Goal: Information Seeking & Learning: Learn about a topic

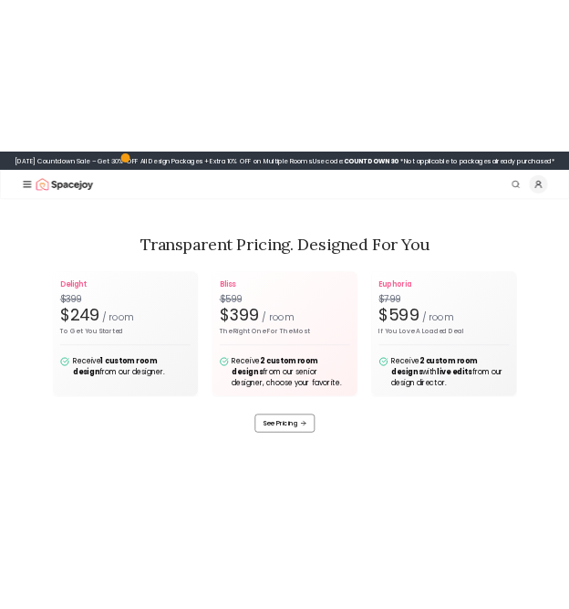
scroll to position [2117, 0]
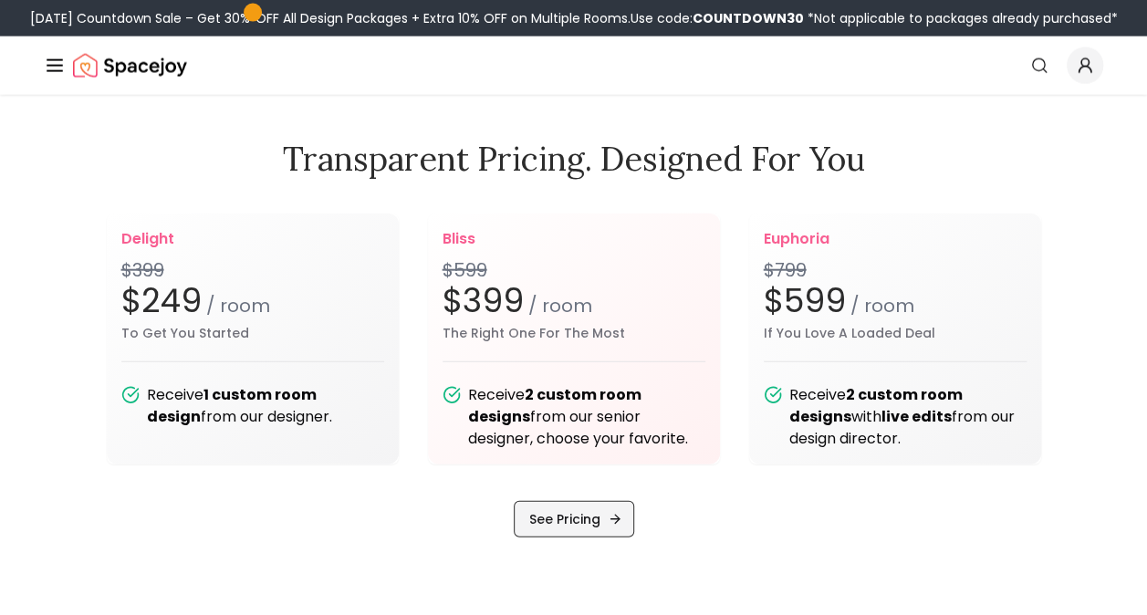
click at [541, 538] on link "See Pricing" at bounding box center [574, 519] width 120 height 37
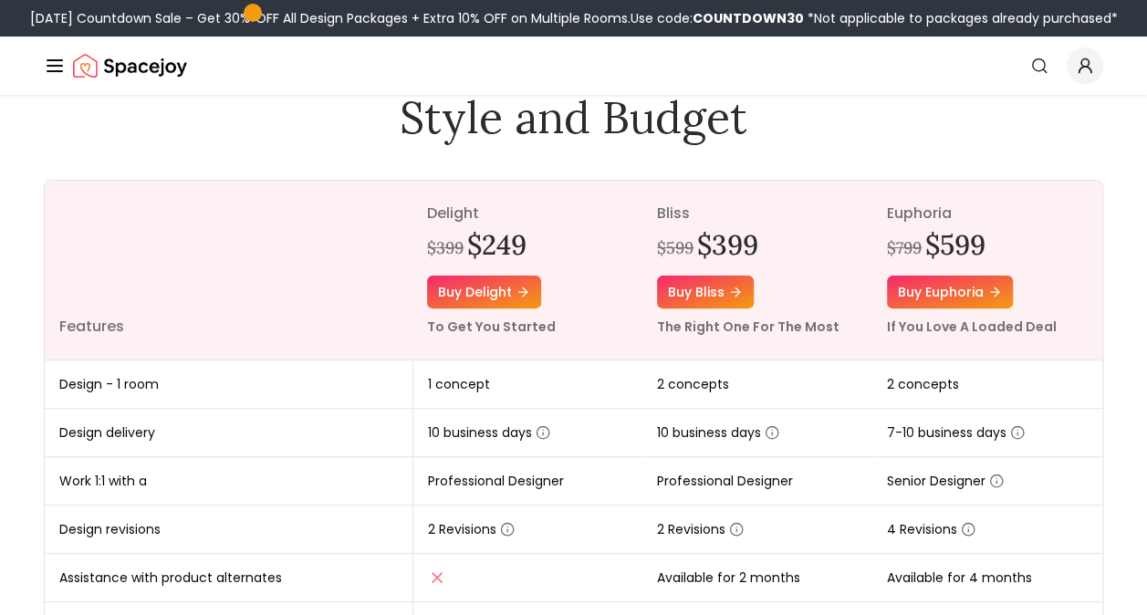
scroll to position [146, 0]
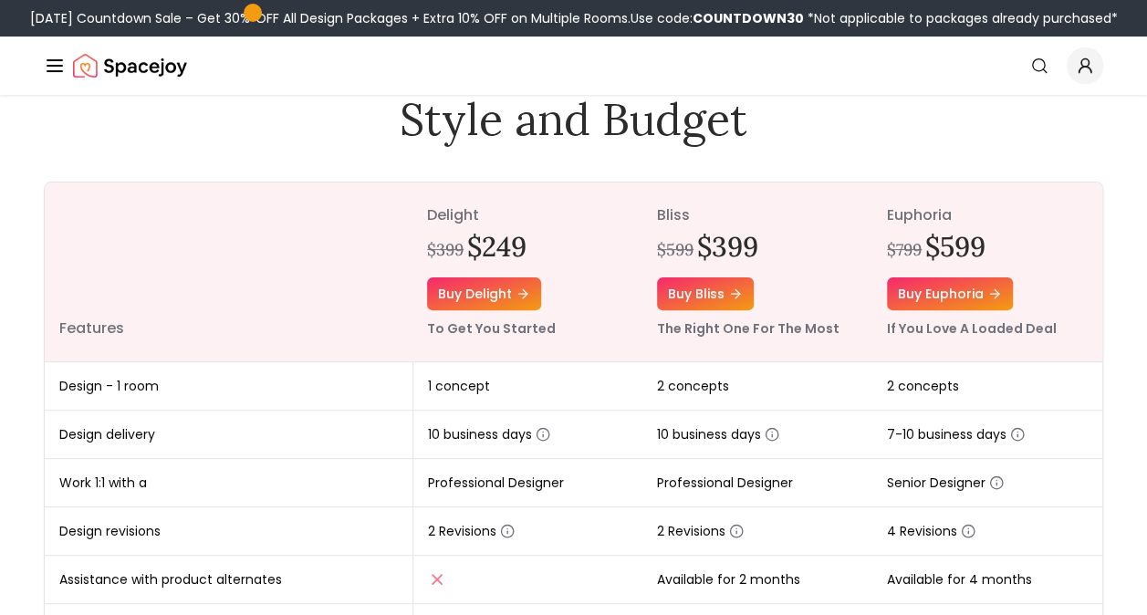
click at [1124, 376] on div "Online interior design, made easy. Interior Design Packages That Fit Your Style…" at bounding box center [573, 555] width 1147 height 1212
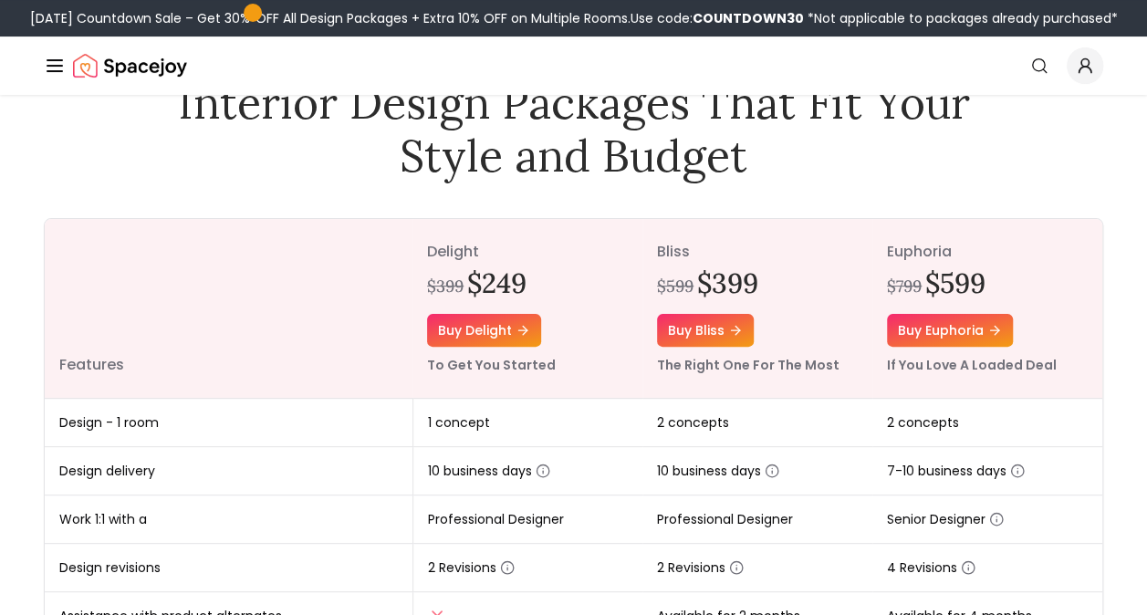
scroll to position [0, 0]
